Goal: Book appointment/travel/reservation

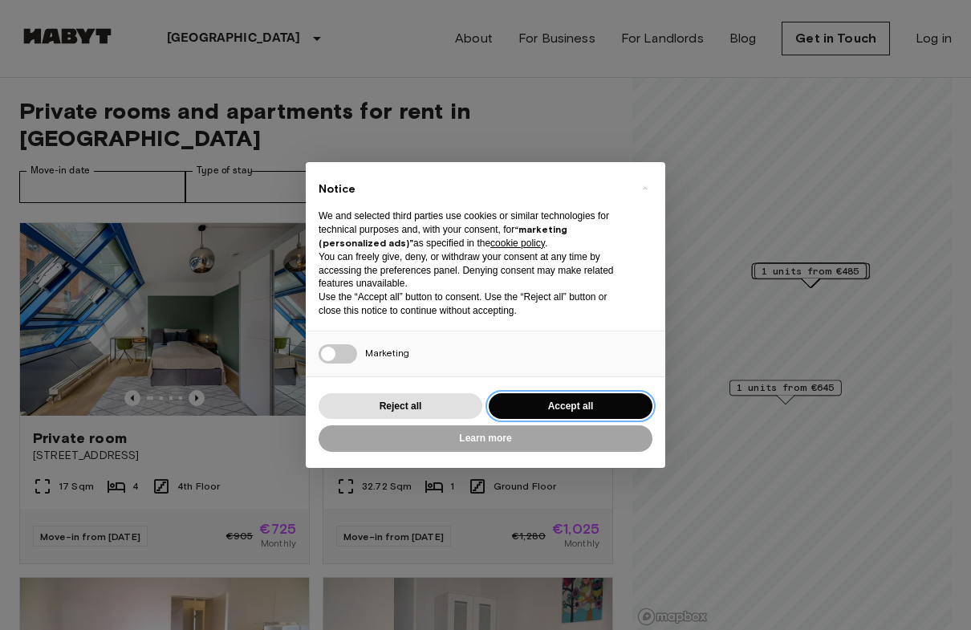
click at [615, 403] on button "Accept all" at bounding box center [571, 406] width 164 height 26
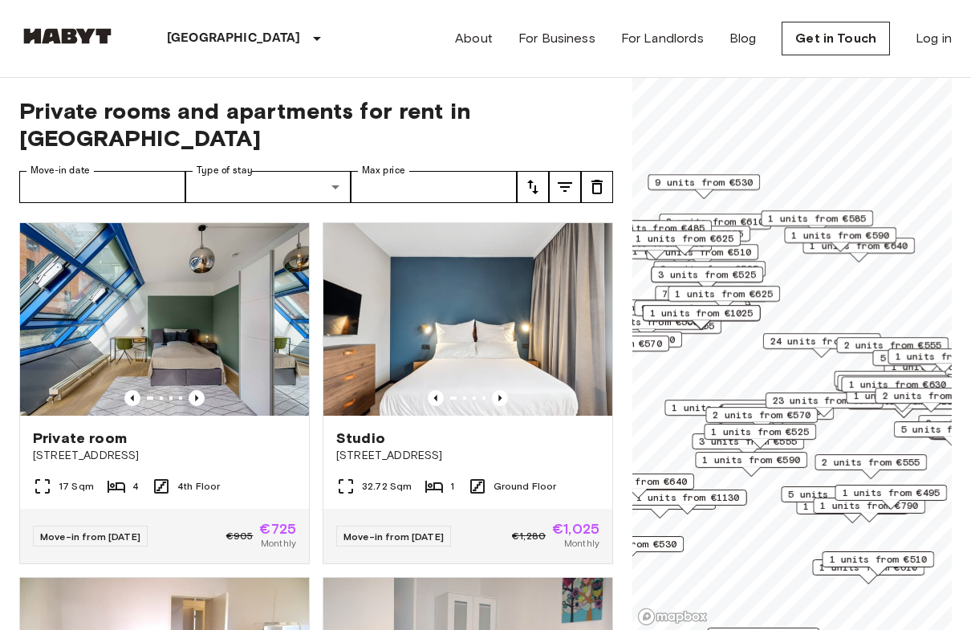
click at [198, 390] on icon "Previous image" at bounding box center [197, 398] width 16 height 16
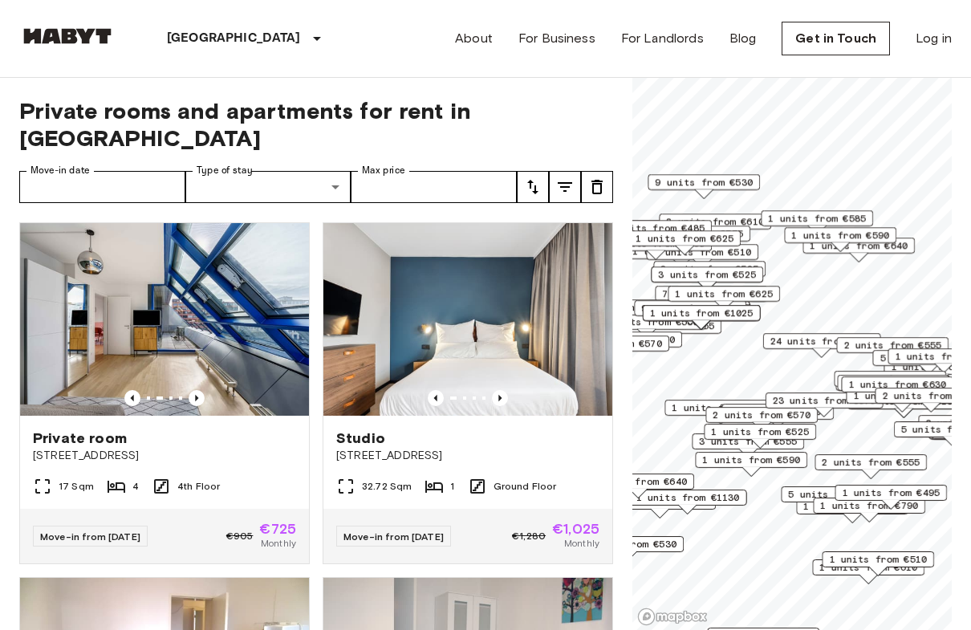
click at [180, 360] on img at bounding box center [164, 319] width 289 height 193
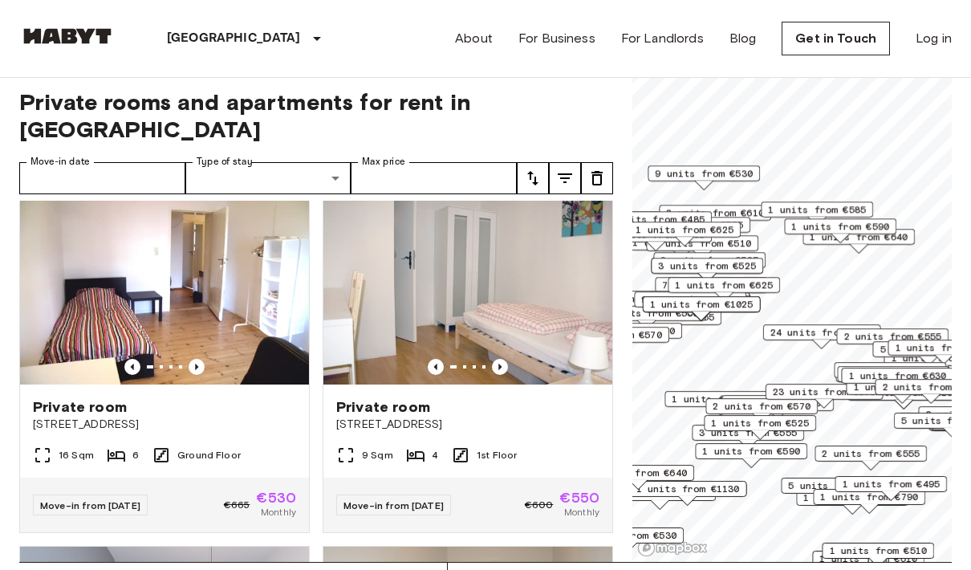
scroll to position [370, 0]
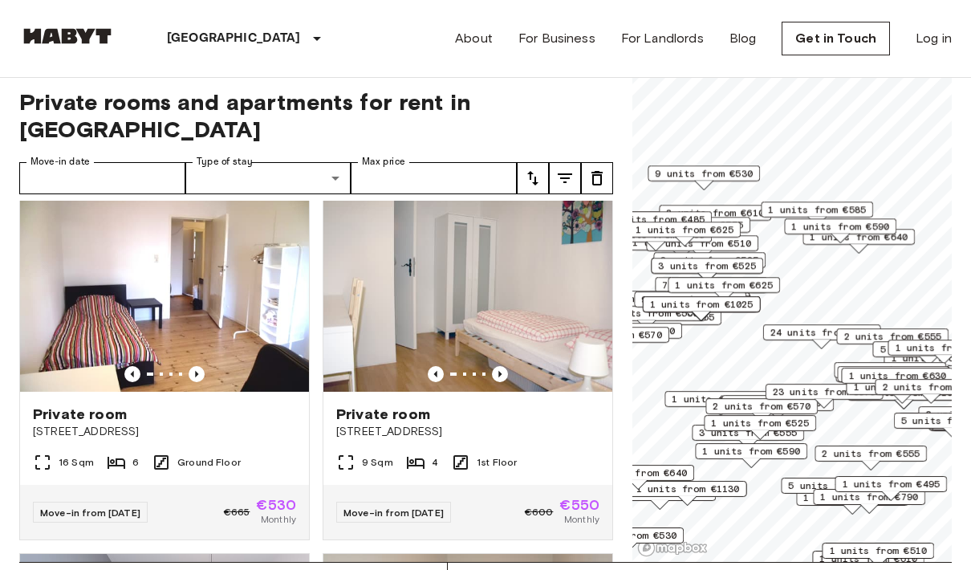
click at [557, 162] on button "tune" at bounding box center [565, 178] width 32 height 32
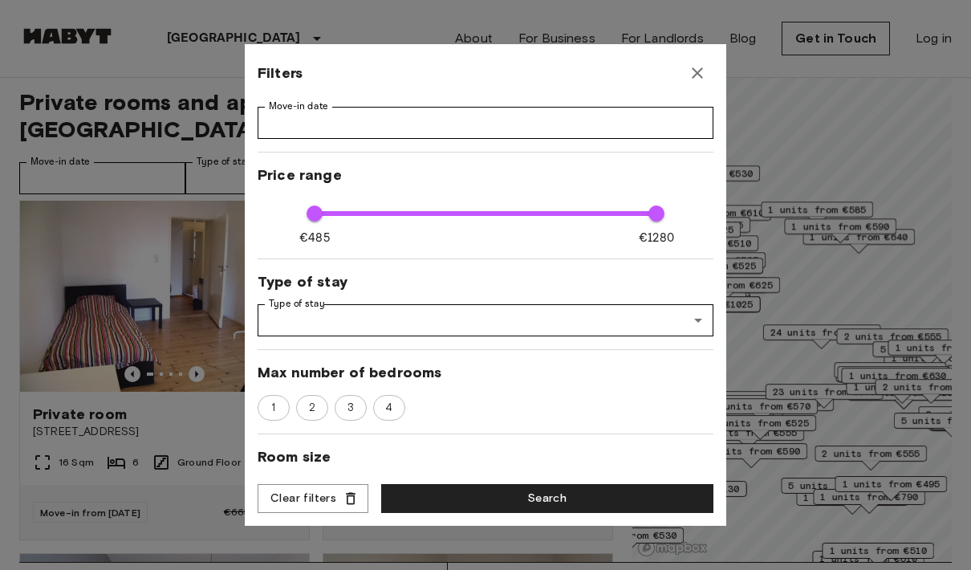
scroll to position [13, 0]
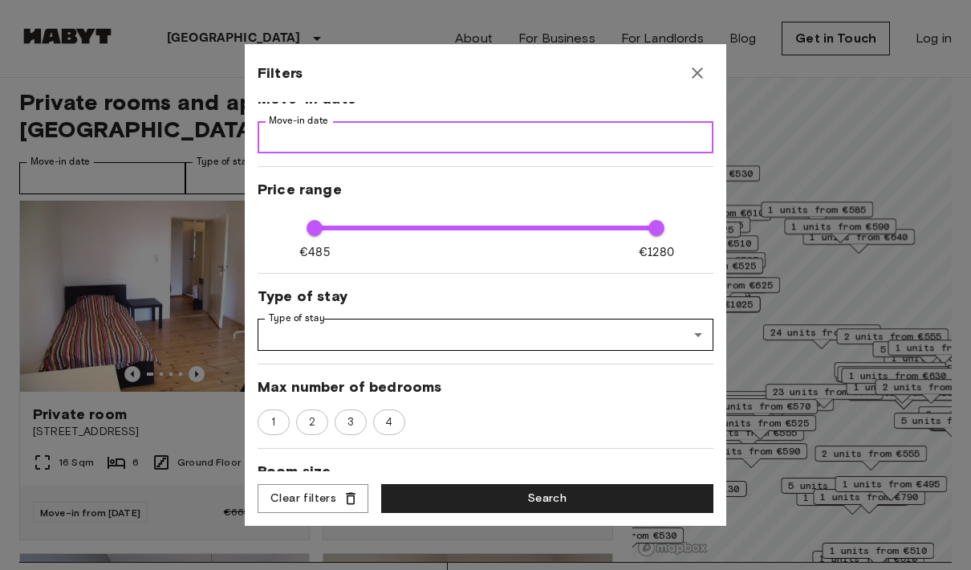
click at [559, 136] on input "Move-in date" at bounding box center [486, 137] width 456 height 32
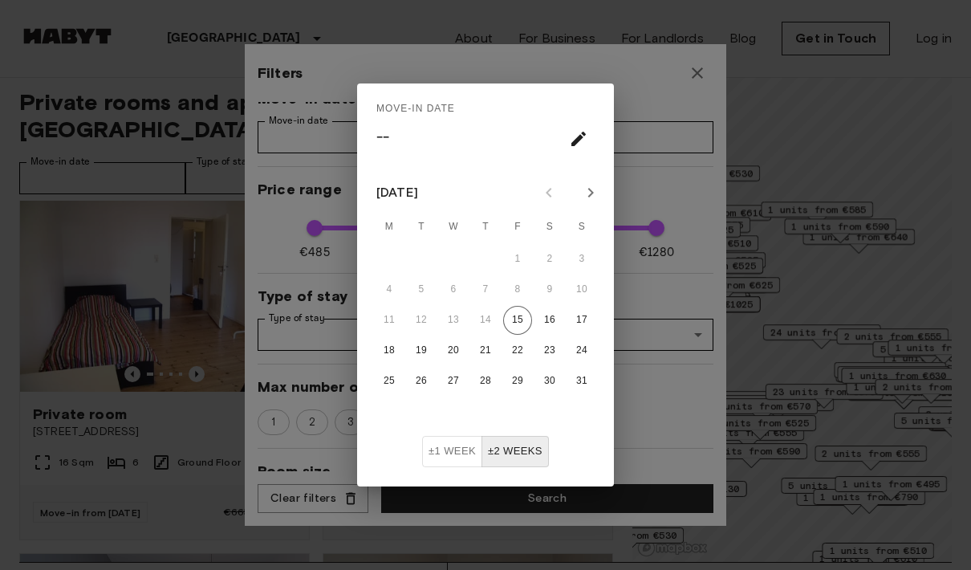
click at [589, 194] on icon "Next month" at bounding box center [590, 192] width 19 height 19
click at [591, 182] on button "Next month" at bounding box center [590, 192] width 27 height 27
click at [447, 262] on button "1" at bounding box center [453, 259] width 29 height 29
type input "****"
type input "**"
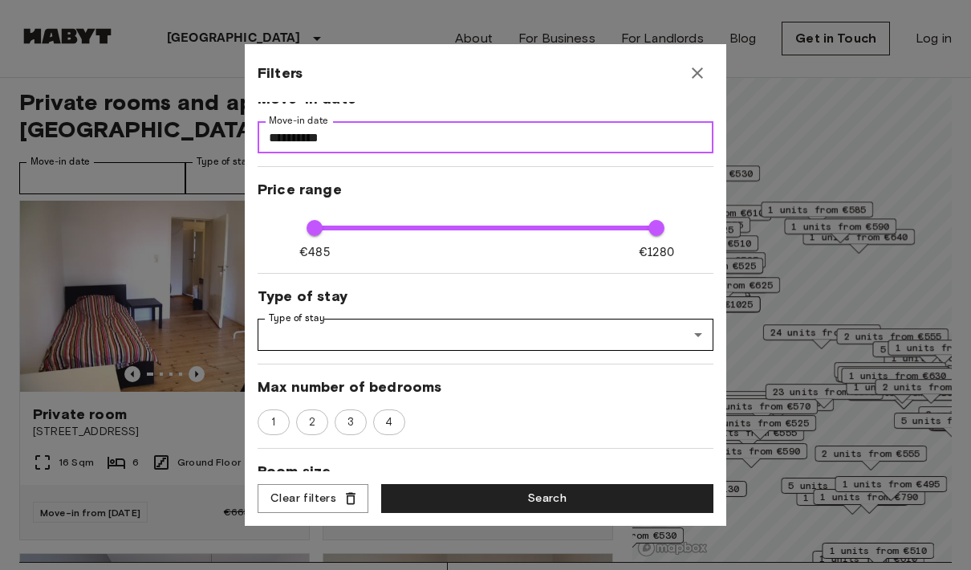
click at [612, 140] on input "**********" at bounding box center [486, 137] width 456 height 32
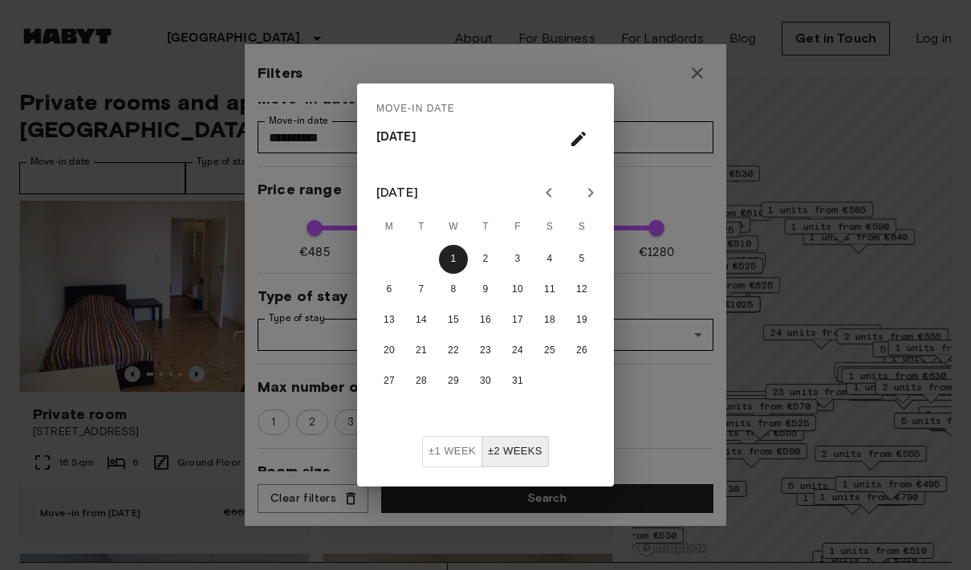
click at [546, 191] on icon "Previous month" at bounding box center [548, 192] width 19 height 19
click at [417, 376] on button "30" at bounding box center [421, 381] width 29 height 29
type input "**********"
type input "****"
type input "**"
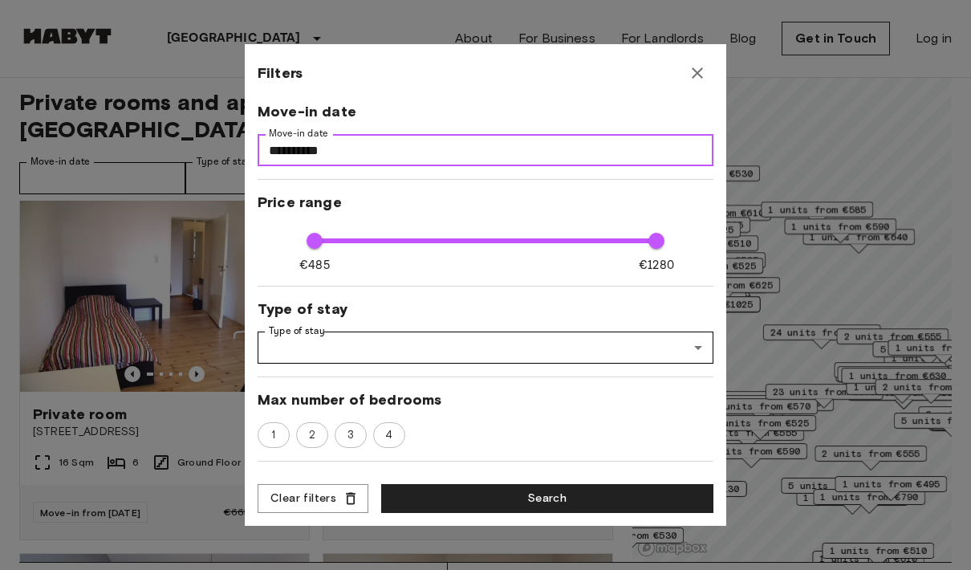
scroll to position [0, 0]
click at [590, 143] on input "**********" at bounding box center [486, 150] width 456 height 32
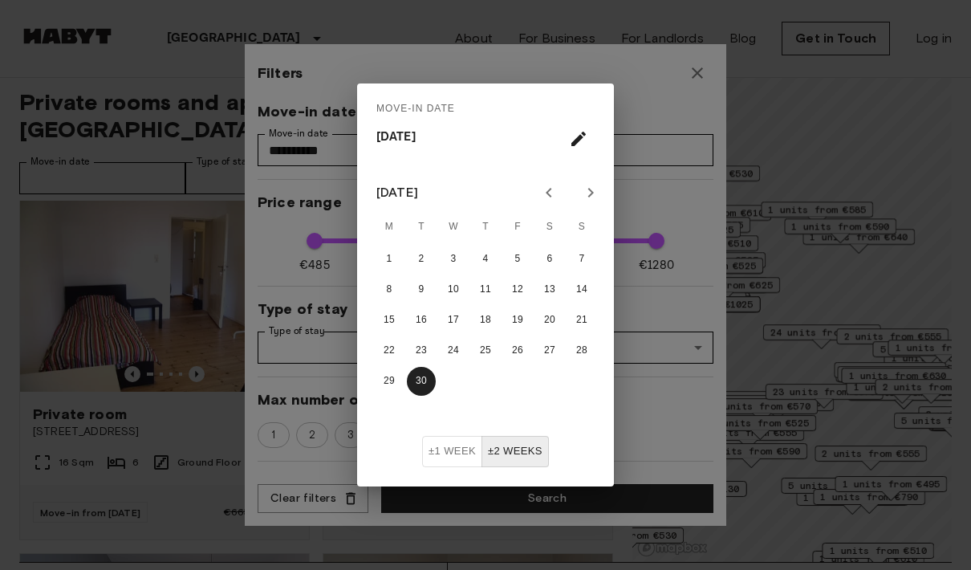
click at [417, 375] on button "30" at bounding box center [421, 381] width 29 height 29
click at [655, 368] on div "Move-in date Tue, Sep 30 September 2025 M T W T F S S 1 2 3 4 5 6 7 8 9 10 11 1…" at bounding box center [485, 285] width 971 height 570
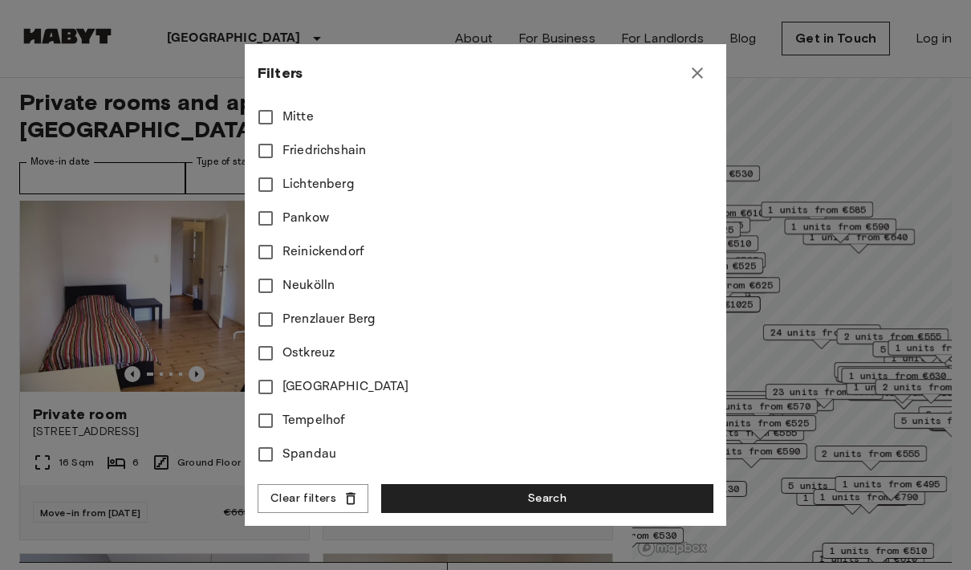
scroll to position [748, 0]
click at [637, 492] on button "Search" at bounding box center [547, 499] width 332 height 30
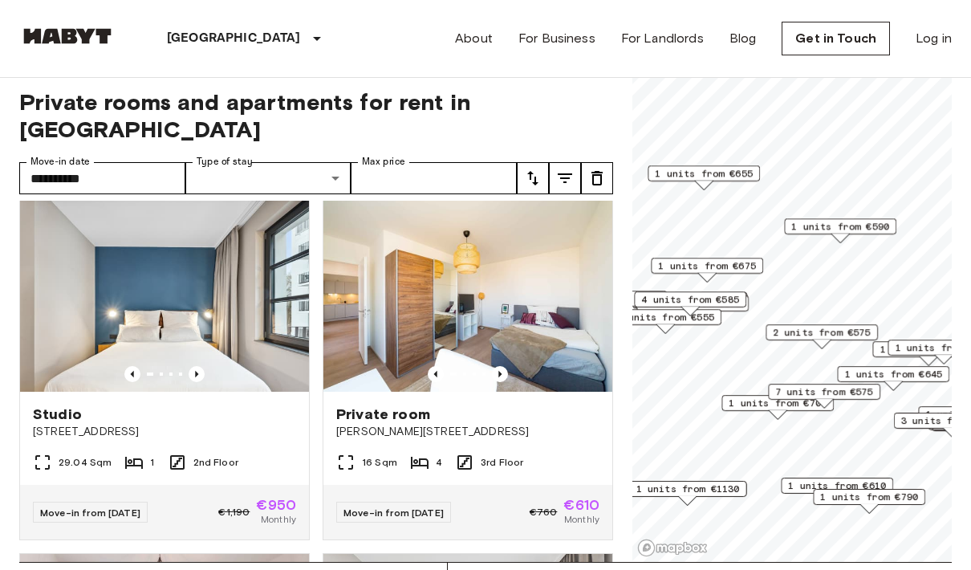
type input "**********"
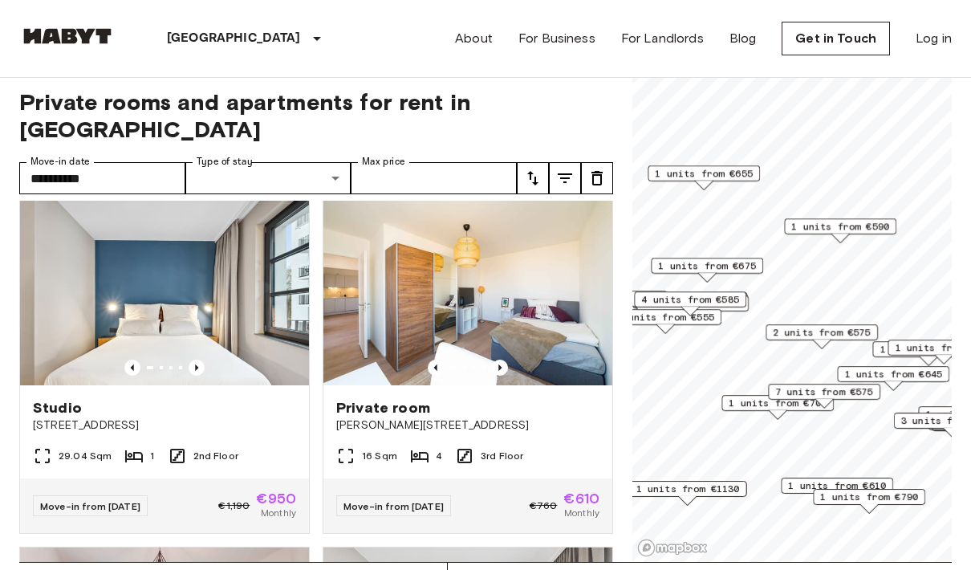
scroll to position [374, 0]
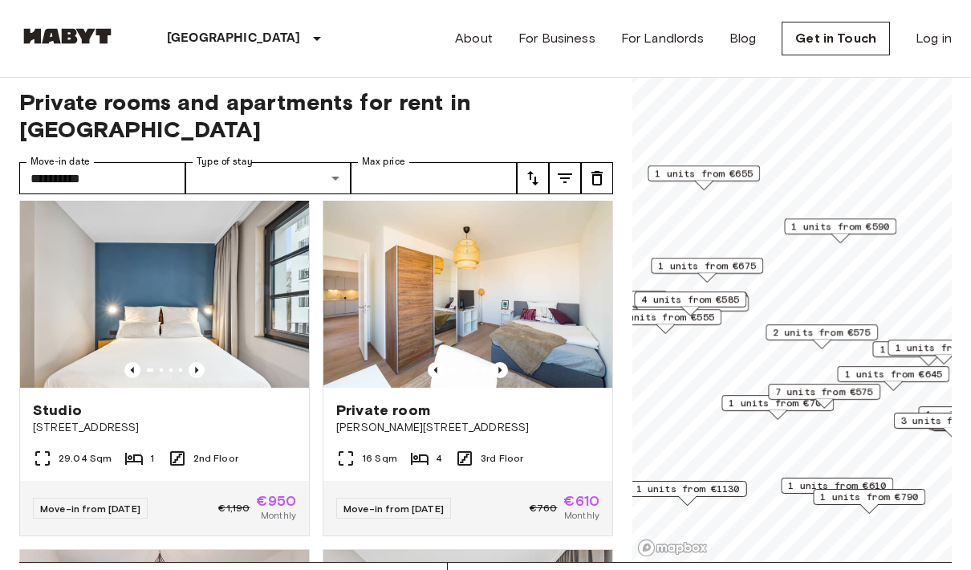
click at [194, 362] on icon "Previous image" at bounding box center [197, 370] width 16 height 16
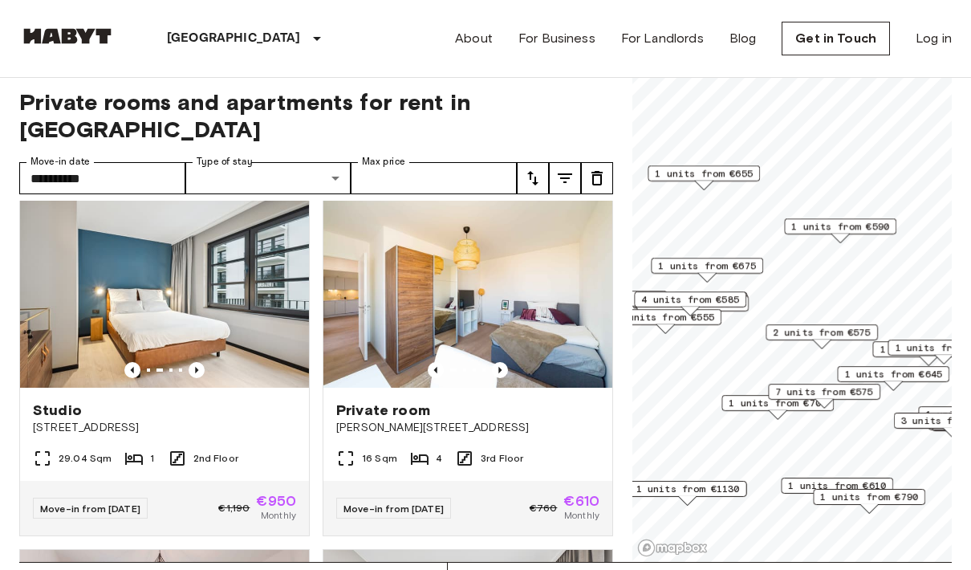
click at [499, 367] on icon "Previous image" at bounding box center [499, 370] width 3 height 6
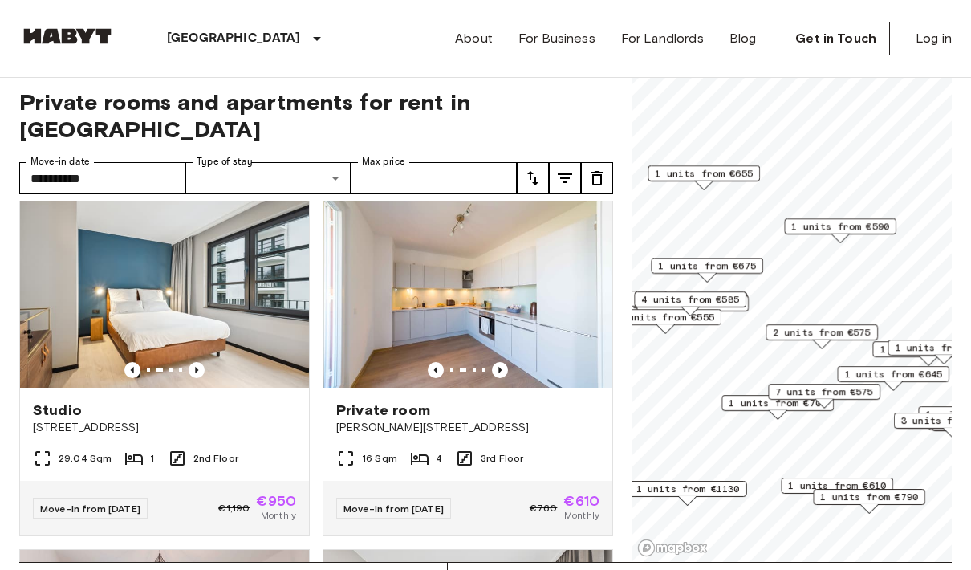
click at [501, 362] on icon "Previous image" at bounding box center [500, 370] width 16 height 16
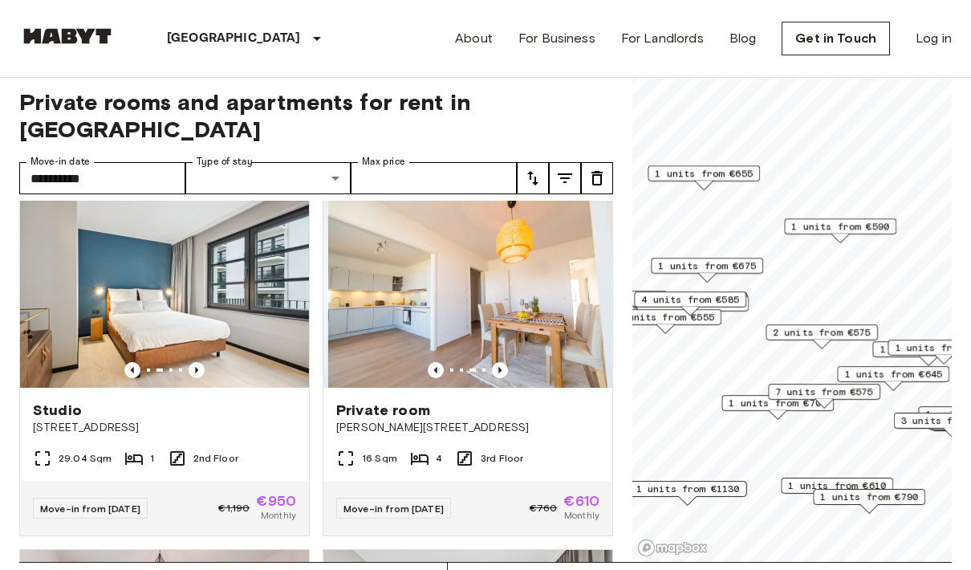
click at [503, 362] on icon "Previous image" at bounding box center [500, 370] width 16 height 16
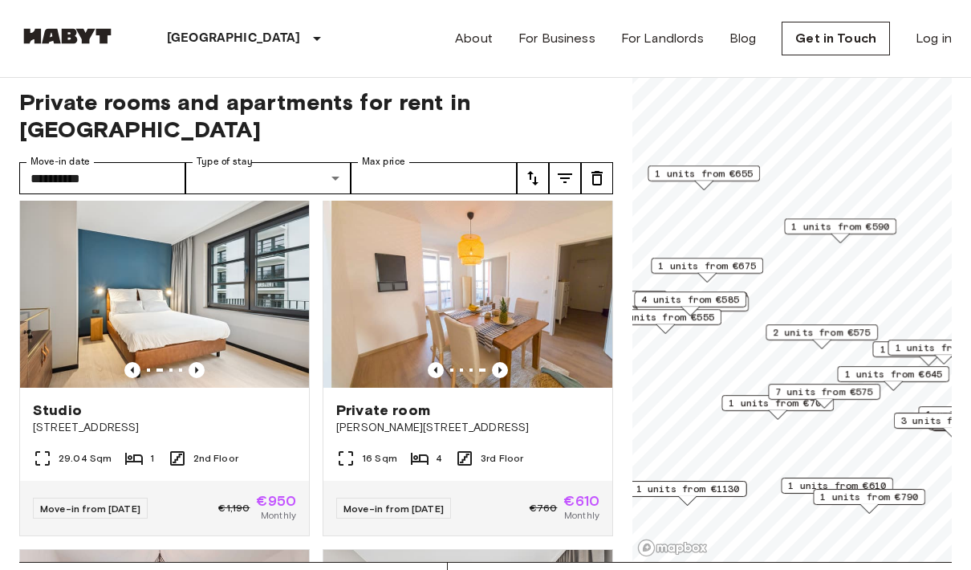
click at [503, 362] on icon "Previous image" at bounding box center [500, 370] width 16 height 16
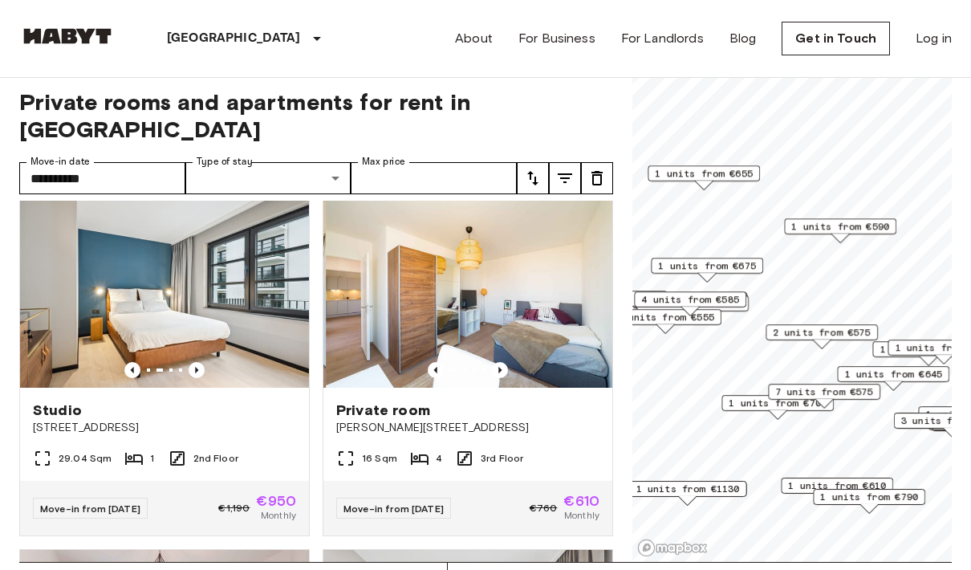
click at [505, 351] on img at bounding box center [470, 291] width 289 height 193
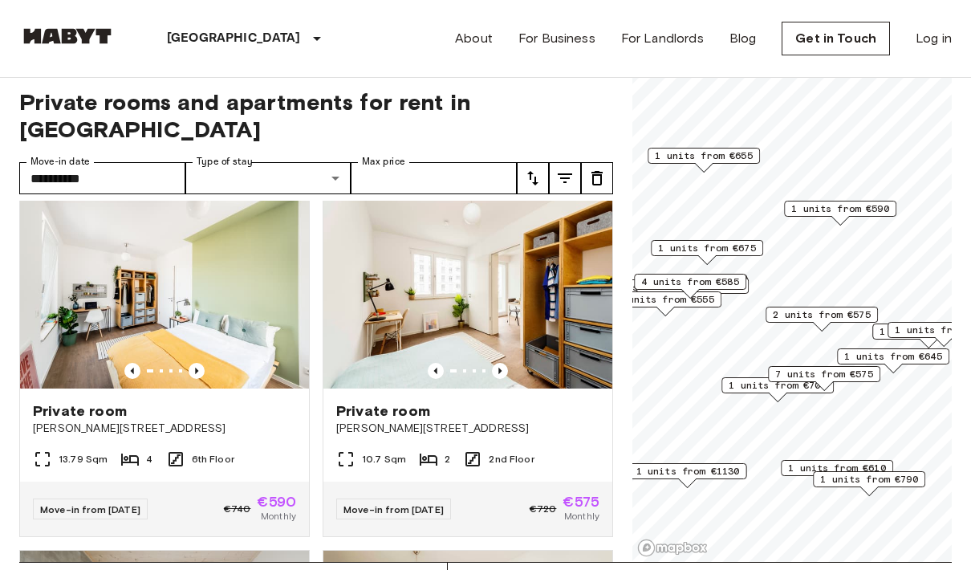
scroll to position [1794, 0]
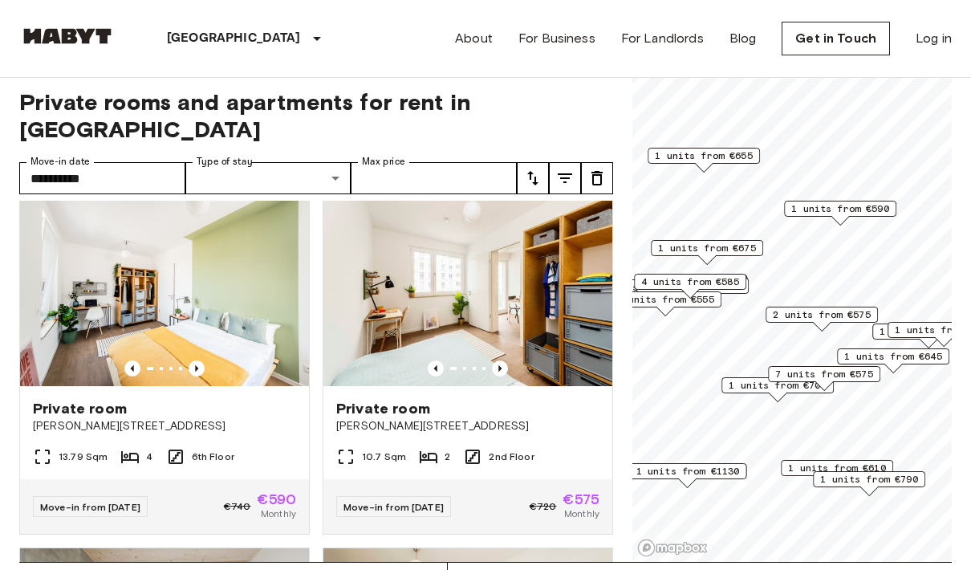
click at [189, 360] on icon "Previous image" at bounding box center [197, 368] width 16 height 16
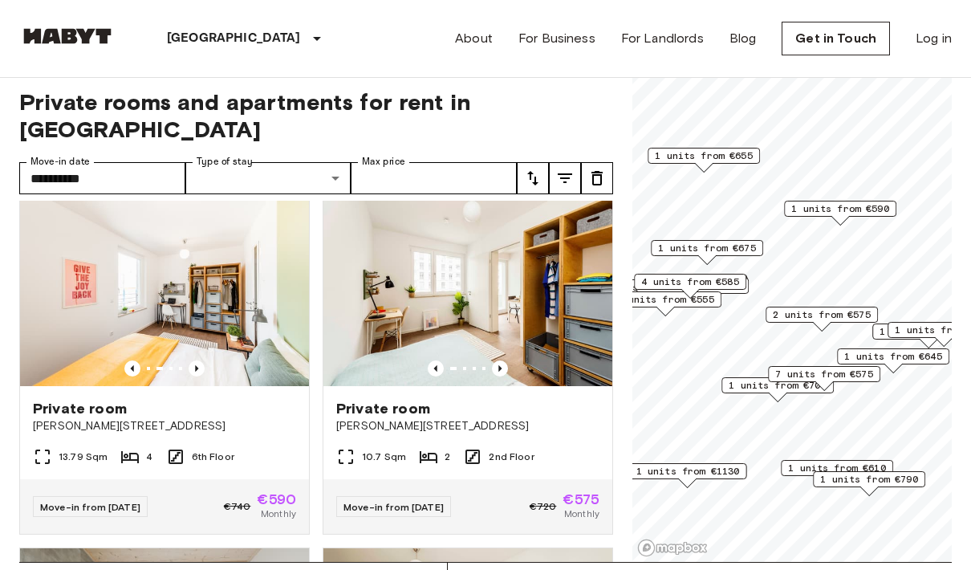
click at [197, 360] on icon "Previous image" at bounding box center [197, 368] width 16 height 16
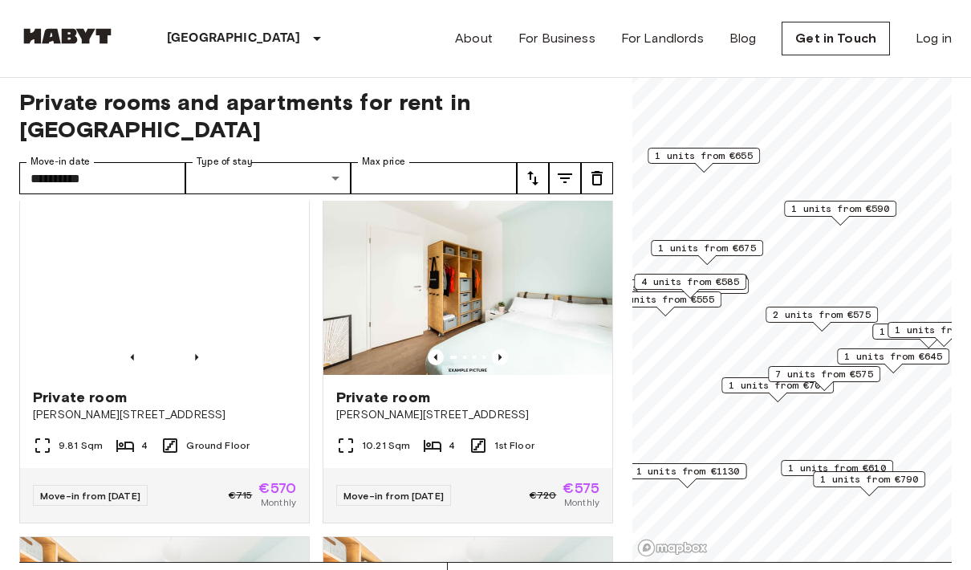
scroll to position [2519, 0]
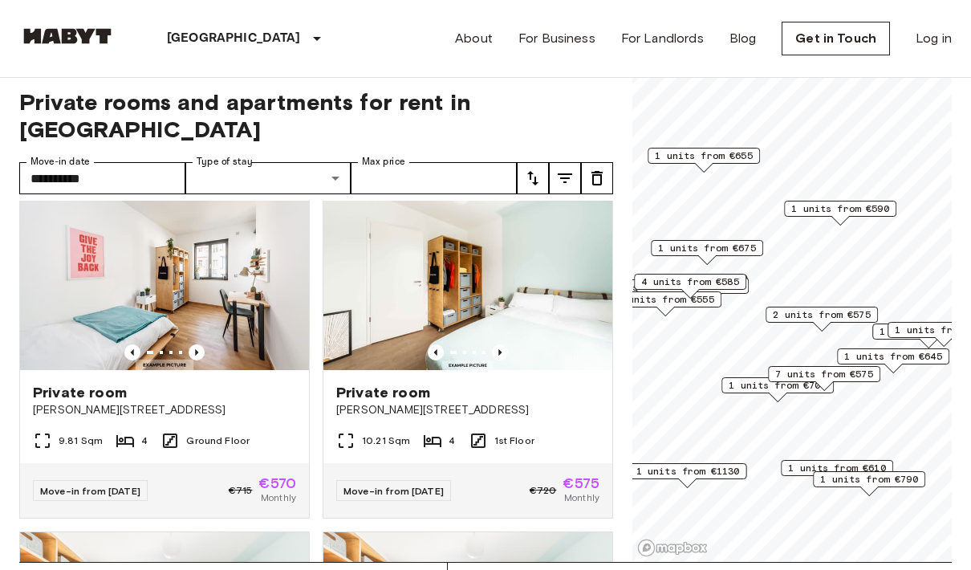
click at [193, 344] on icon "Previous image" at bounding box center [197, 352] width 16 height 16
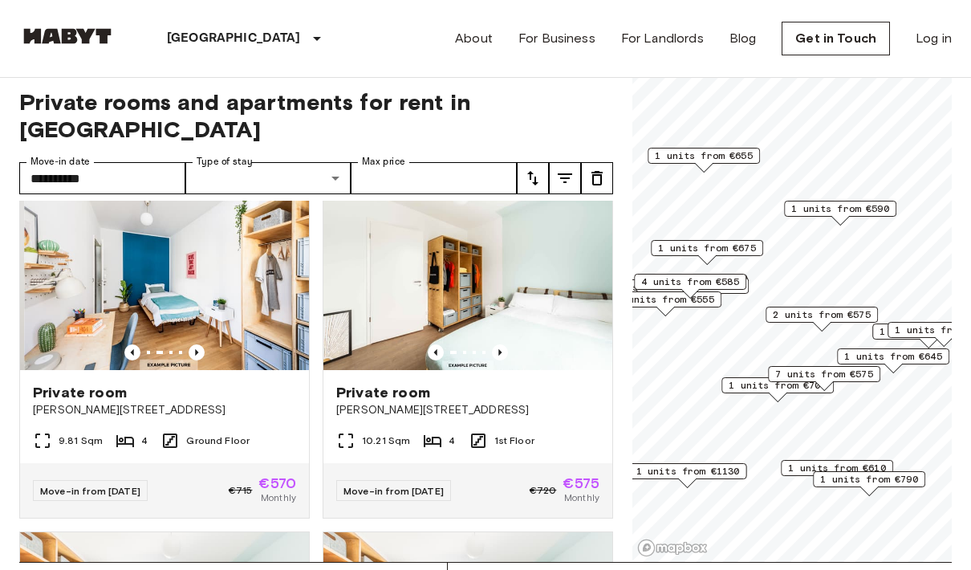
click at [191, 344] on icon "Previous image" at bounding box center [197, 352] width 16 height 16
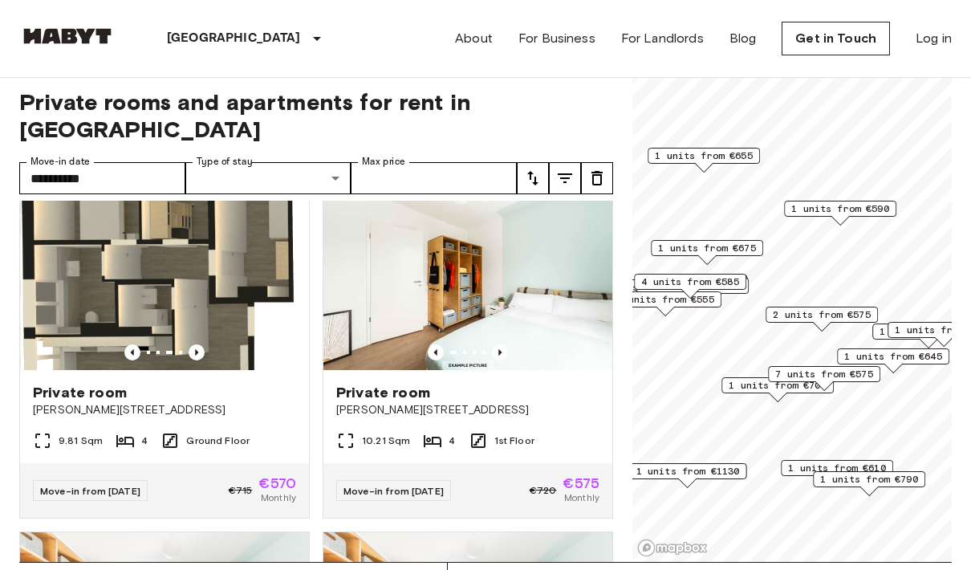
click at [128, 344] on icon "Previous image" at bounding box center [132, 352] width 16 height 16
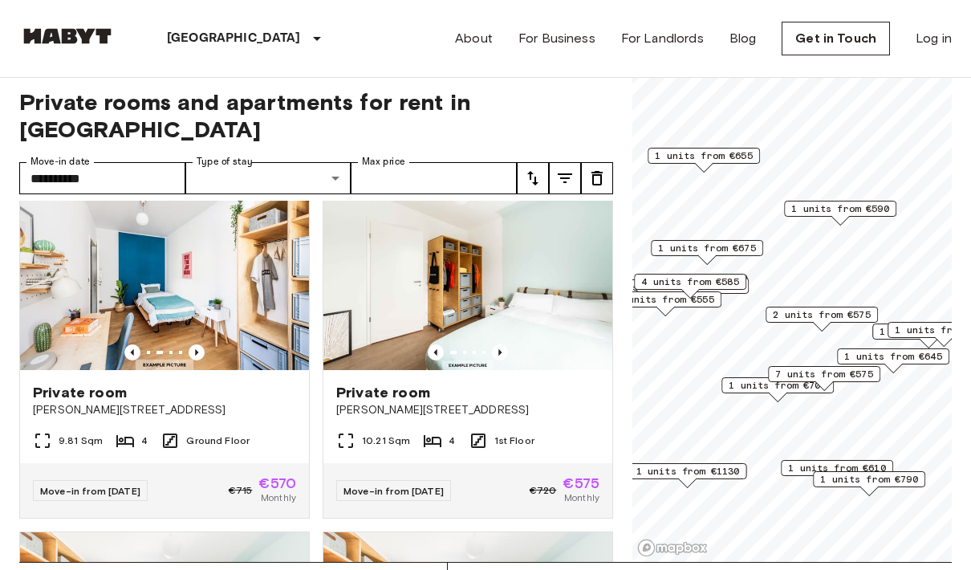
click at [194, 344] on icon "Previous image" at bounding box center [197, 352] width 16 height 16
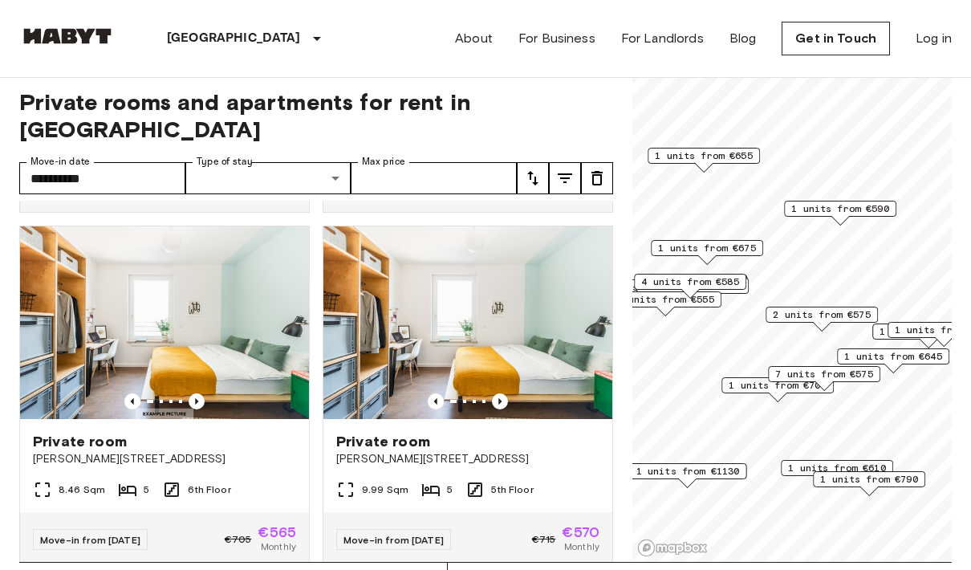
scroll to position [2826, 0]
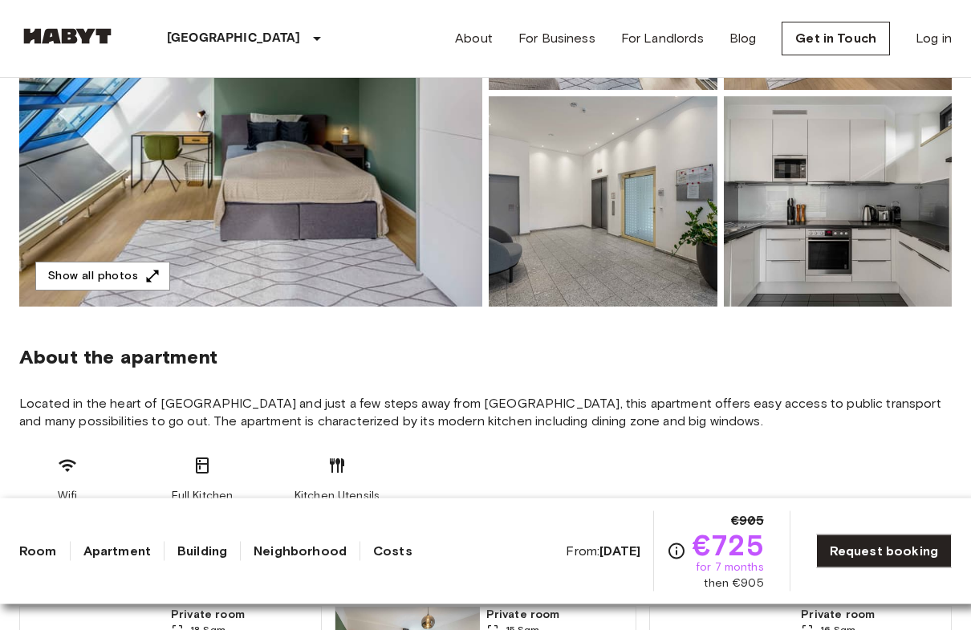
scroll to position [344, 0]
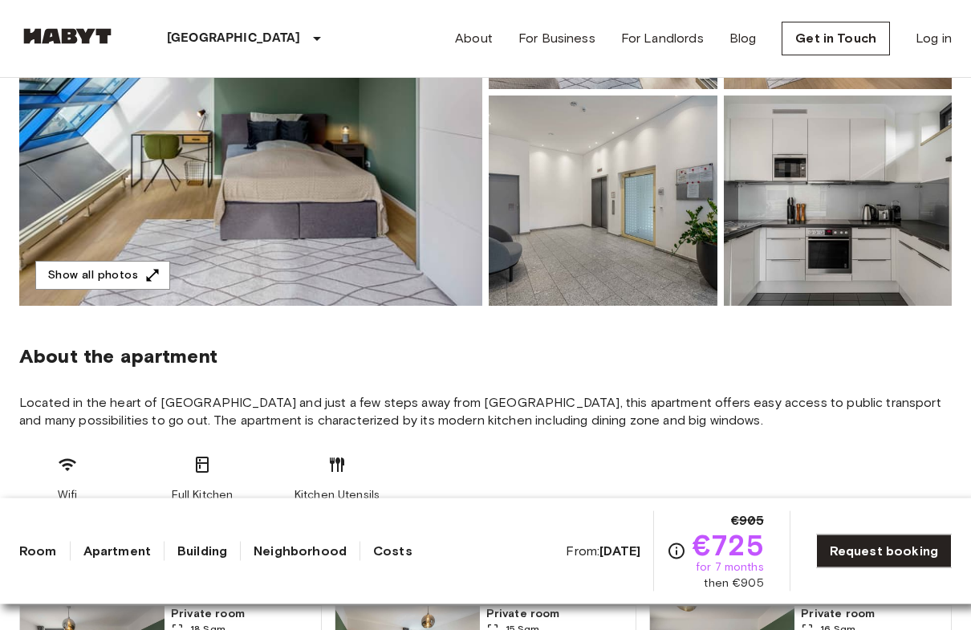
click at [834, 543] on link "Request booking" at bounding box center [884, 551] width 136 height 34
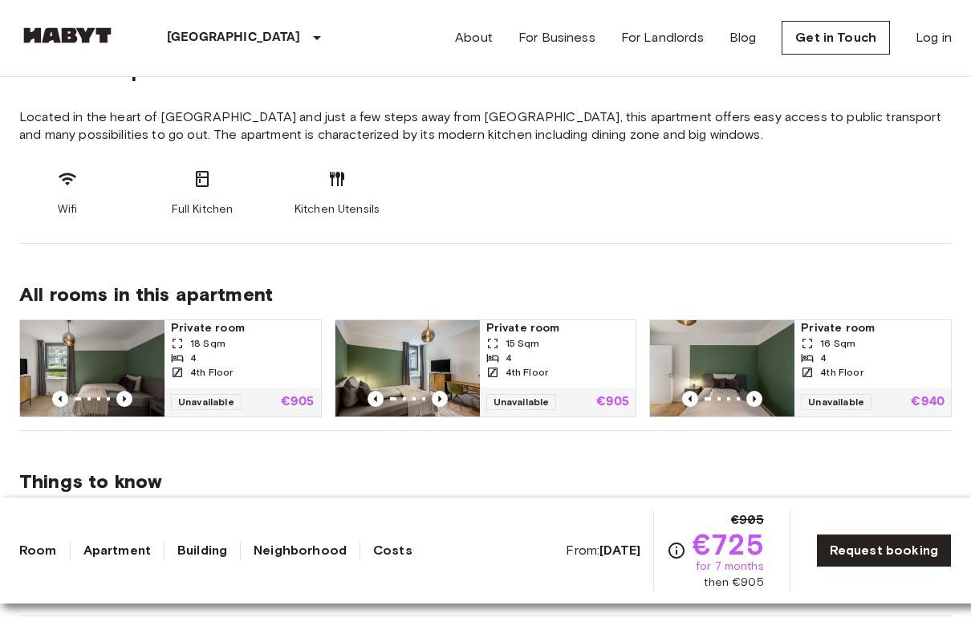
scroll to position [736, 0]
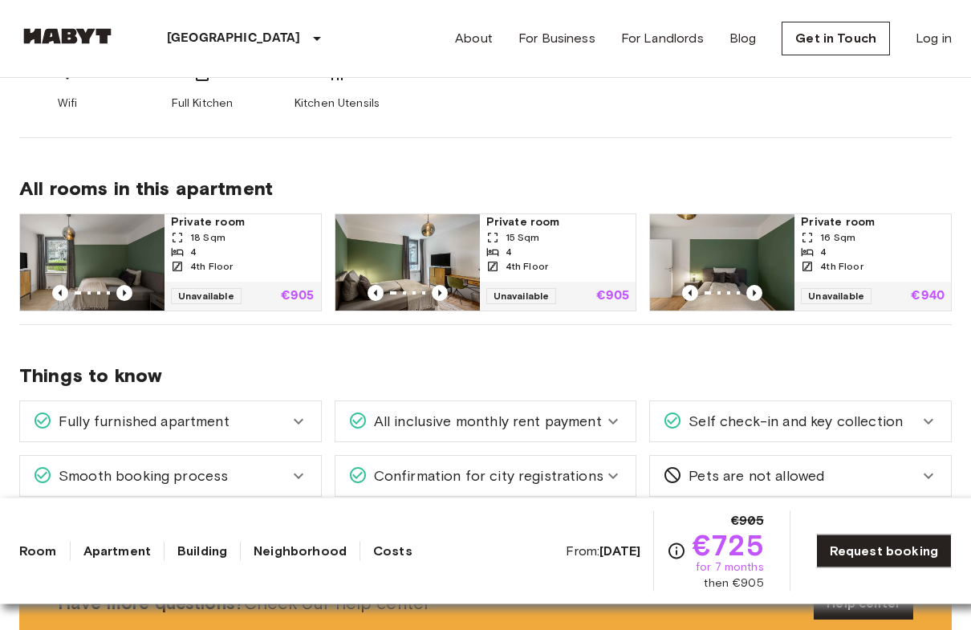
click at [854, 225] on span "Private room" at bounding box center [873, 223] width 144 height 16
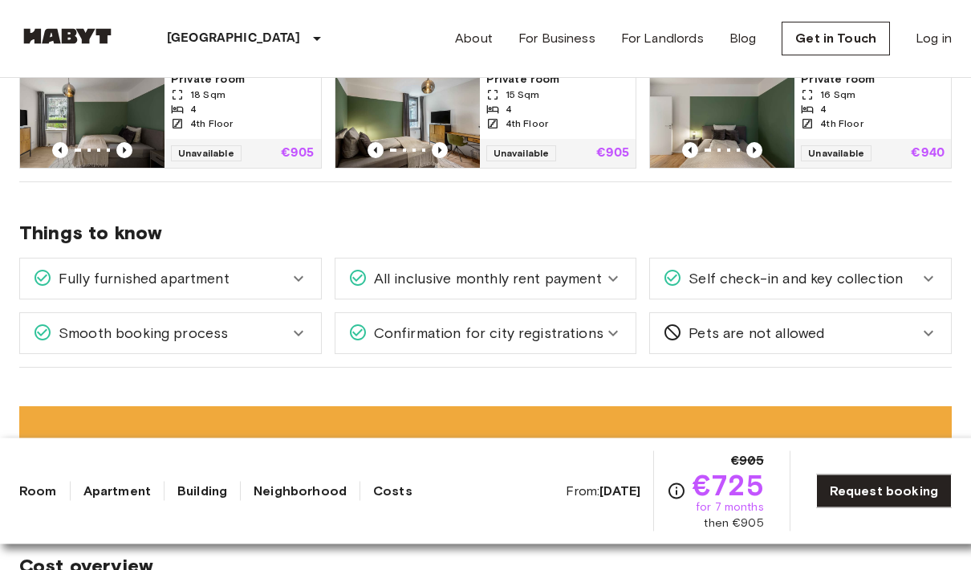
scroll to position [882, 0]
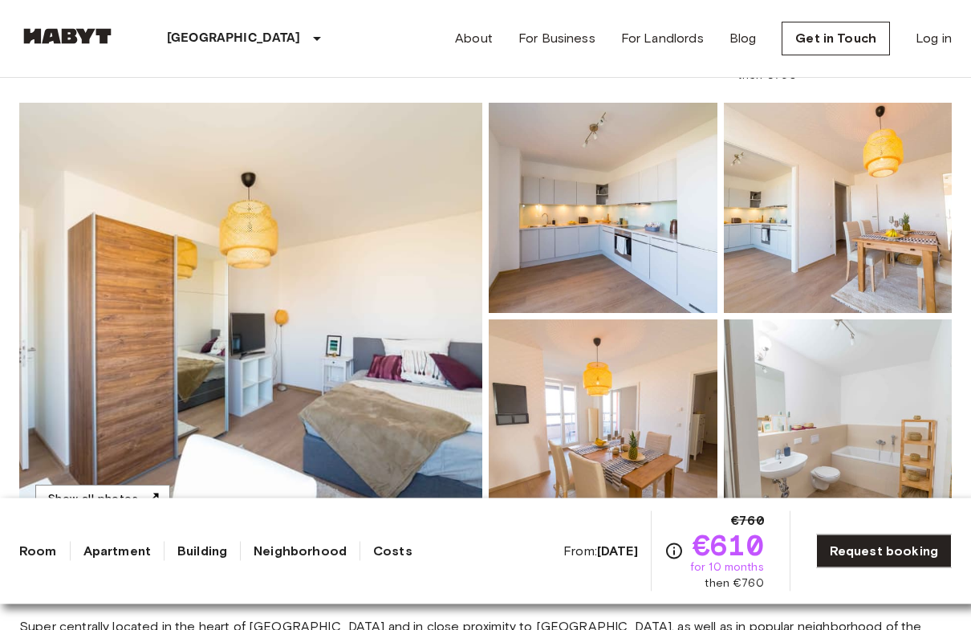
scroll to position [98, 0]
